Goal: Check status: Check status

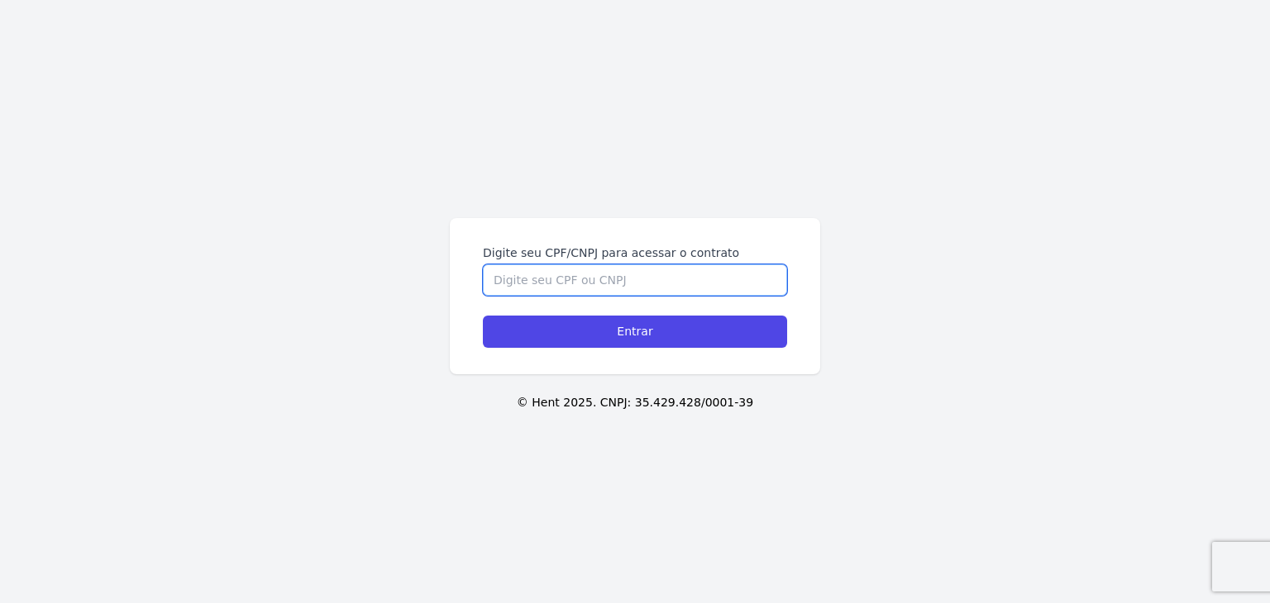
click at [617, 274] on input "Digite seu CPF/CNPJ para acessar o contrato" at bounding box center [635, 280] width 304 height 31
paste input "446.909.448-06"
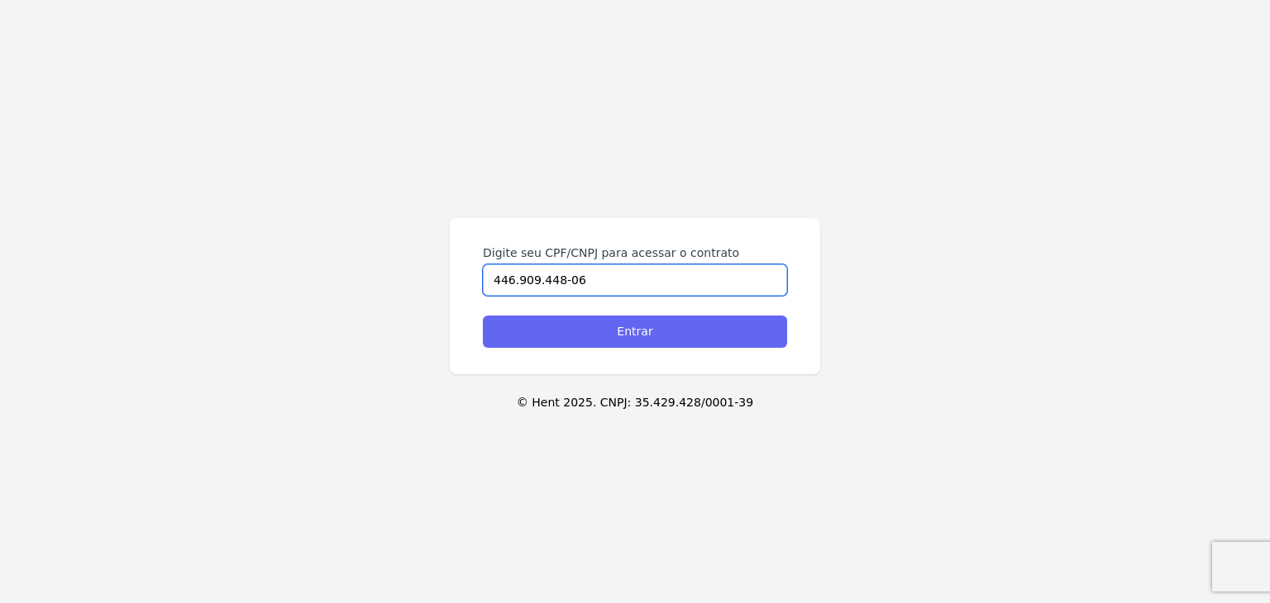
type input "446.909.448-06"
click at [638, 336] on input "Entrar" at bounding box center [635, 332] width 304 height 32
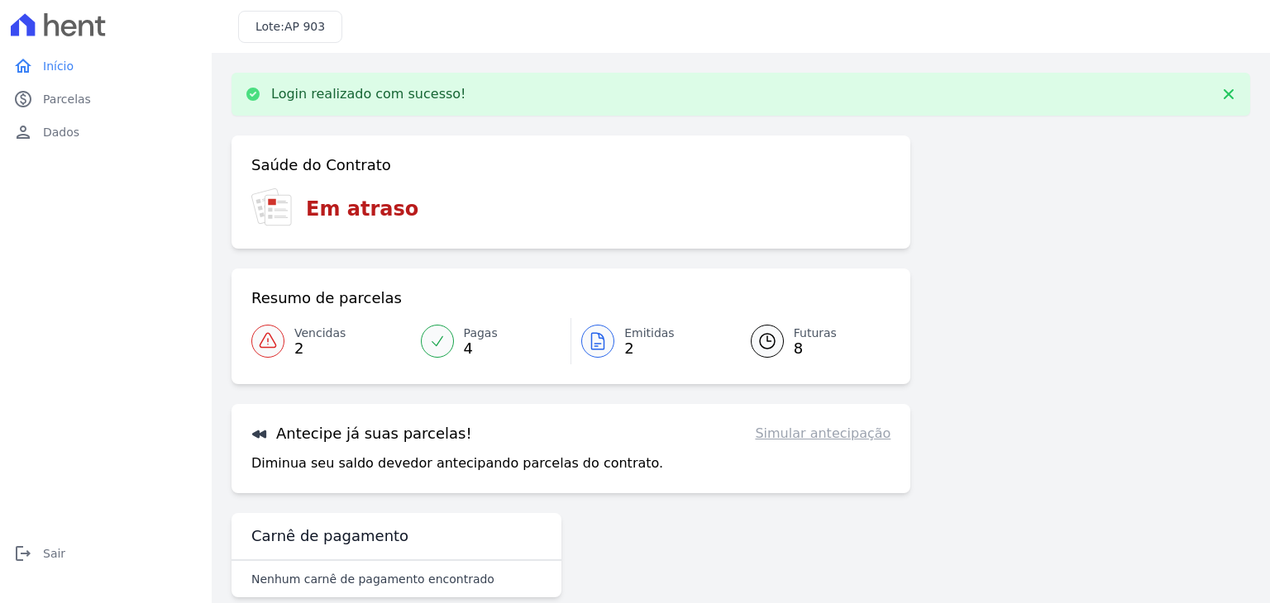
click at [624, 355] on span "2" at bounding box center [649, 348] width 50 height 13
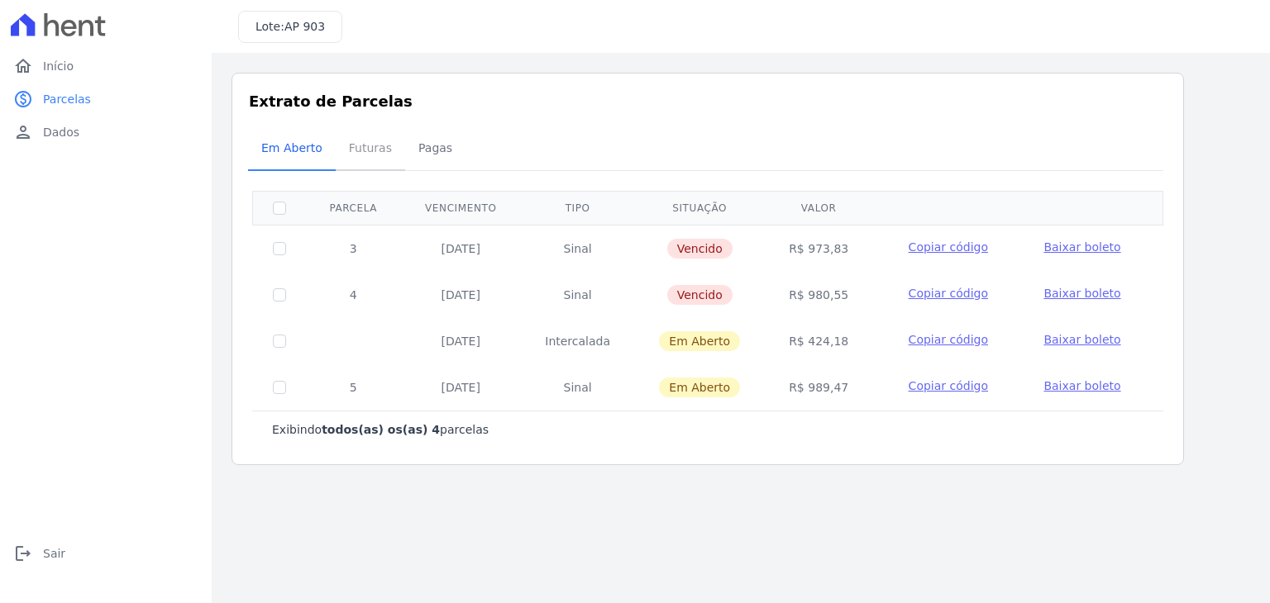
click at [384, 150] on span "Futuras" at bounding box center [370, 147] width 63 height 33
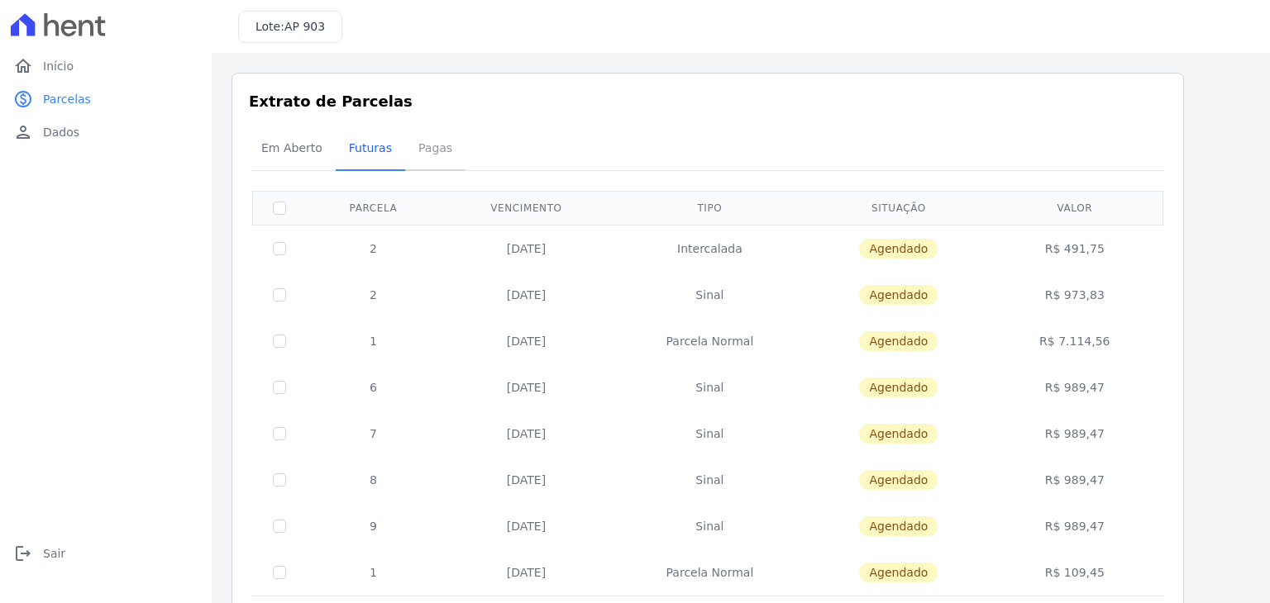
click at [408, 149] on span "Pagas" at bounding box center [435, 147] width 54 height 33
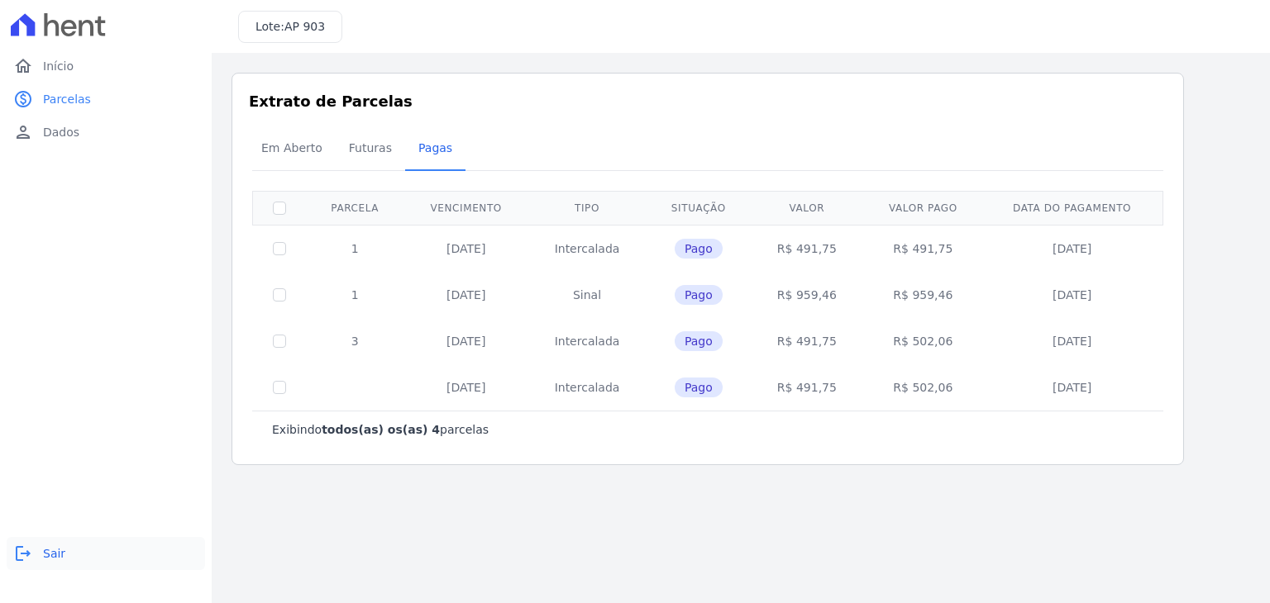
click at [46, 558] on span "Sair" at bounding box center [54, 554] width 22 height 17
